Goal: Navigation & Orientation: Find specific page/section

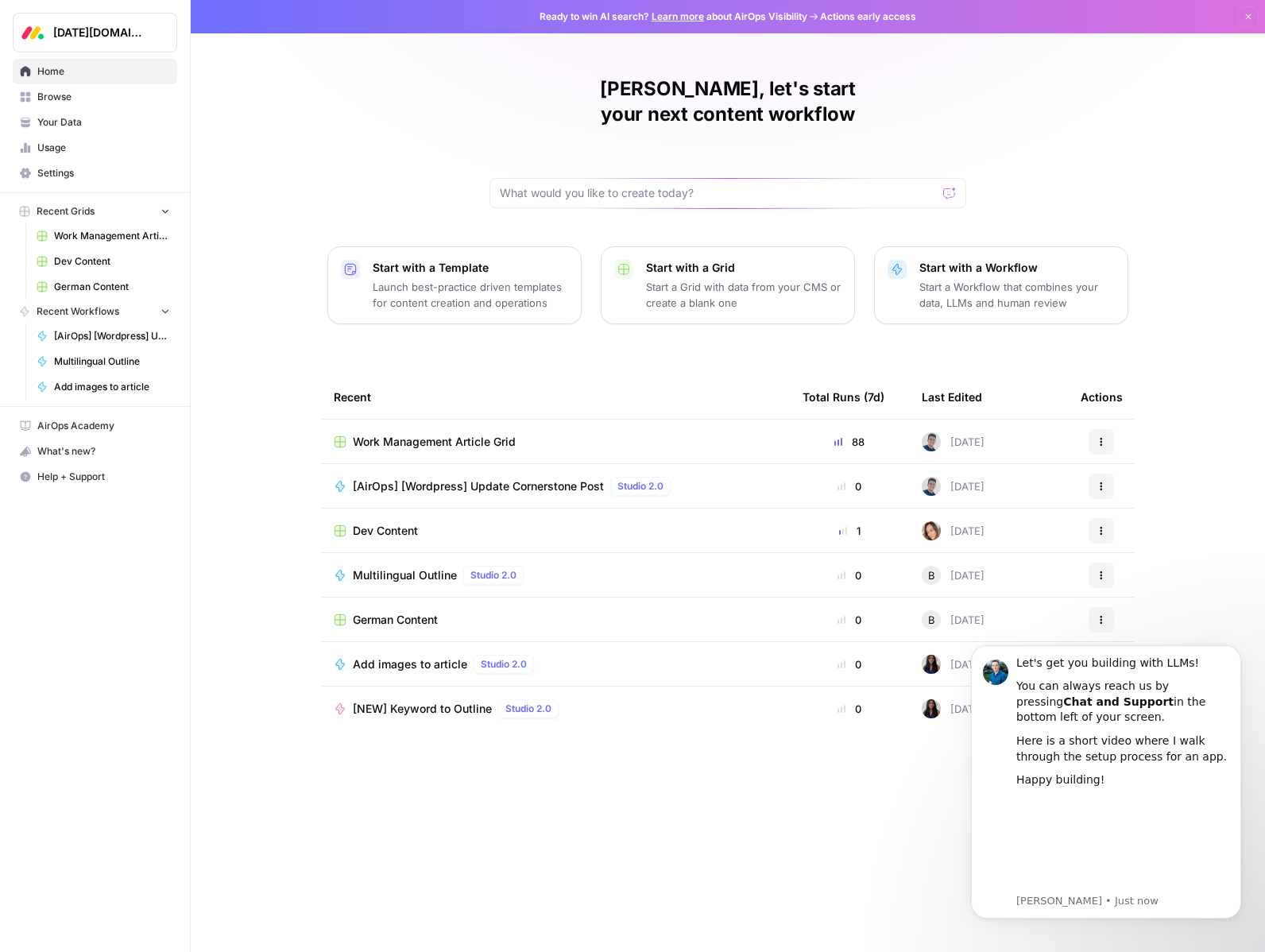
click at [110, 238] on span "Work Management Article Grid" at bounding box center [112, 237] width 116 height 15
